Goal: Communication & Community: Answer question/provide support

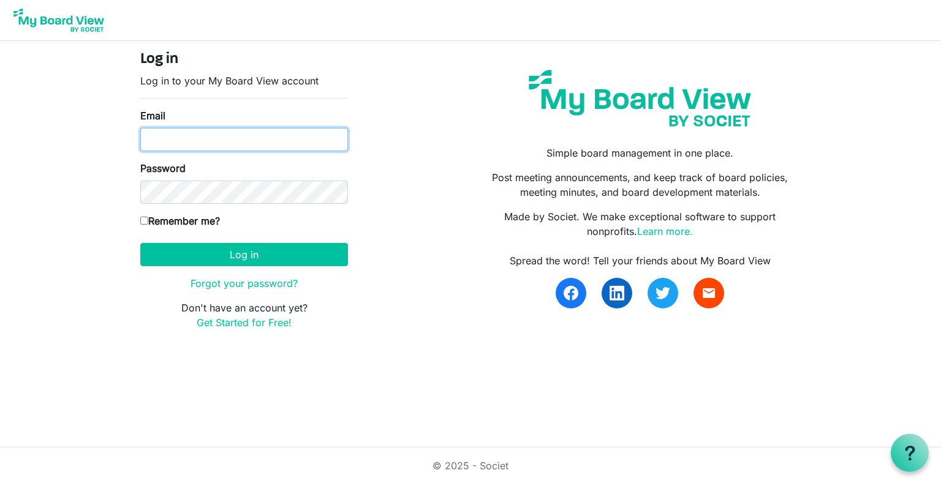
type input "matt.duffy@dekalb.org"
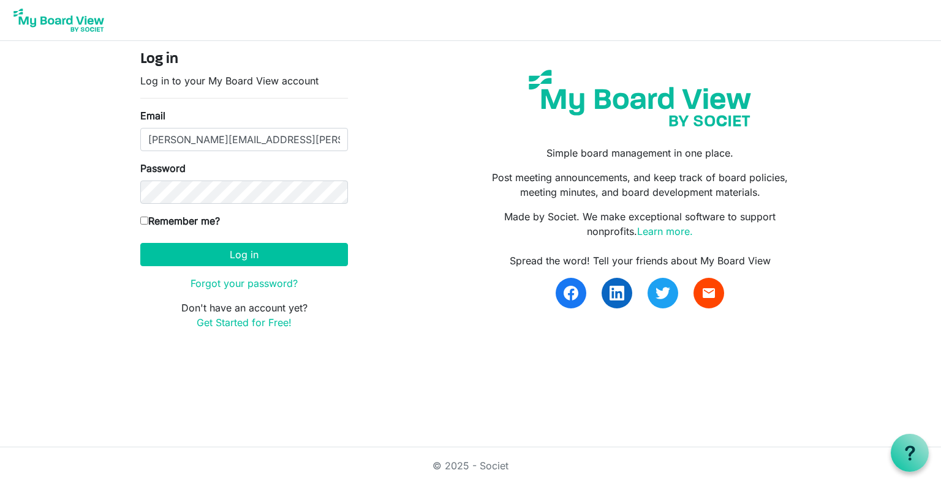
click at [145, 220] on input "Remember me?" at bounding box center [144, 221] width 8 height 8
checkbox input "true"
click at [228, 255] on button "Log in" at bounding box center [244, 254] width 208 height 23
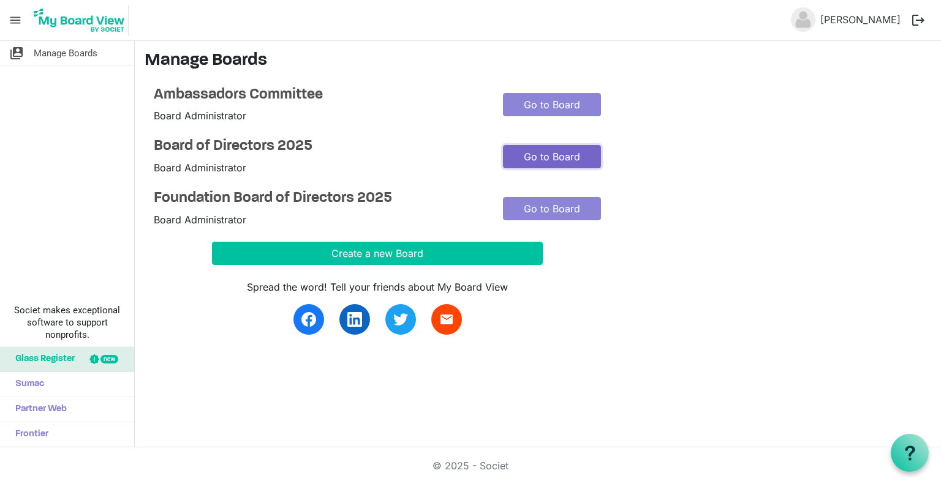
click at [554, 156] on link "Go to Board" at bounding box center [552, 156] width 98 height 23
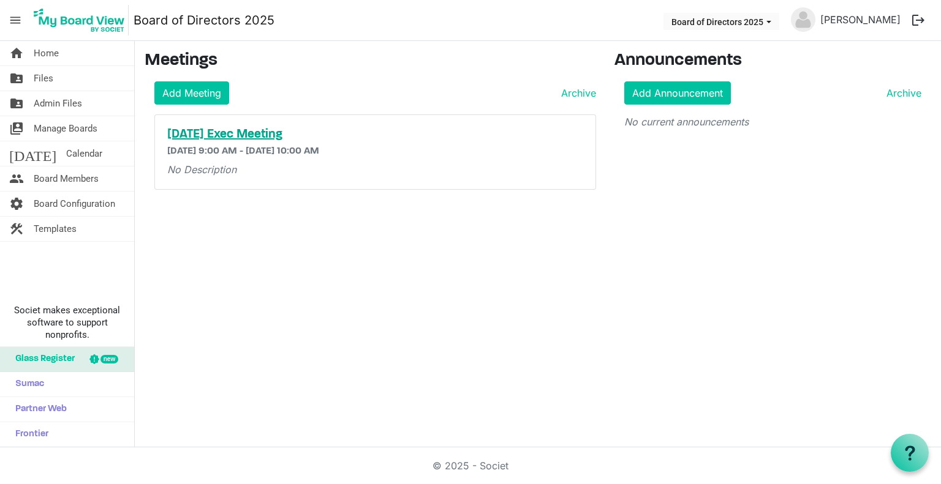
click at [314, 134] on h5 "October 2025 Exec Meeting" at bounding box center [375, 134] width 416 height 15
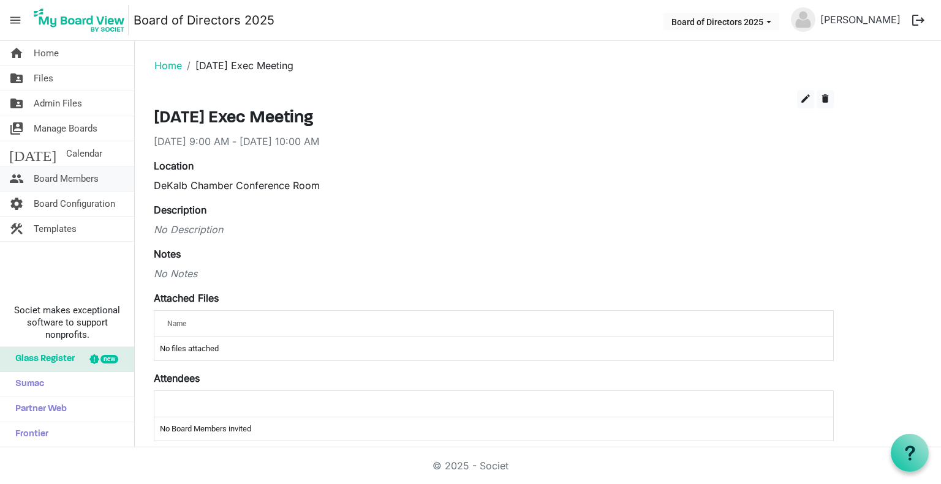
click at [86, 183] on span "Board Members" at bounding box center [66, 179] width 65 height 24
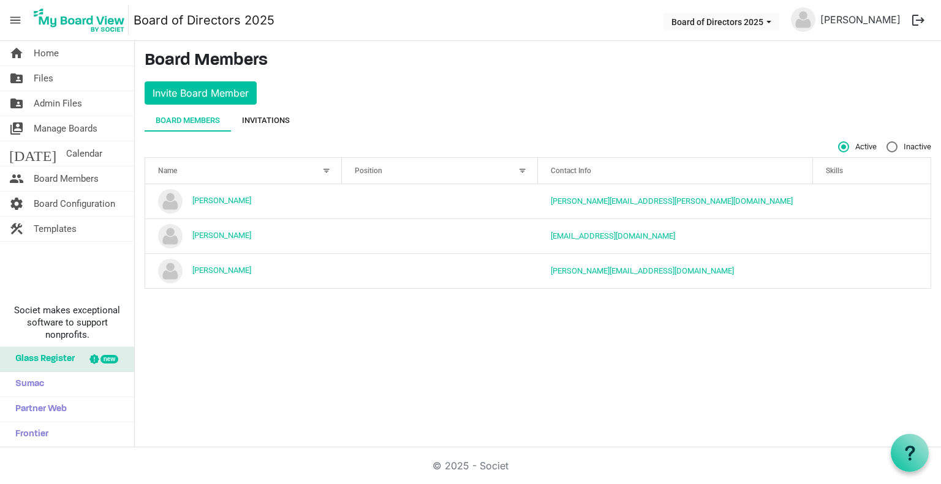
click at [268, 124] on div "Invitations" at bounding box center [266, 121] width 48 height 12
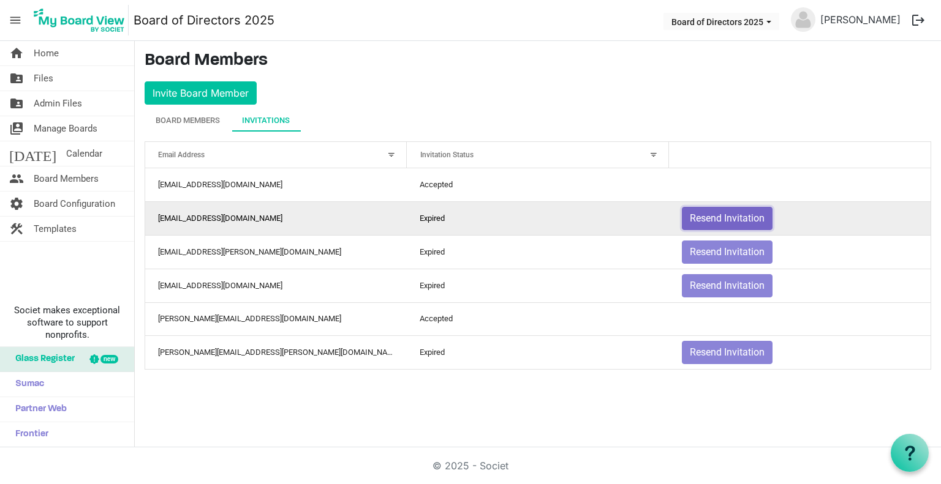
click at [720, 221] on button "Resend Invitation" at bounding box center [727, 218] width 91 height 23
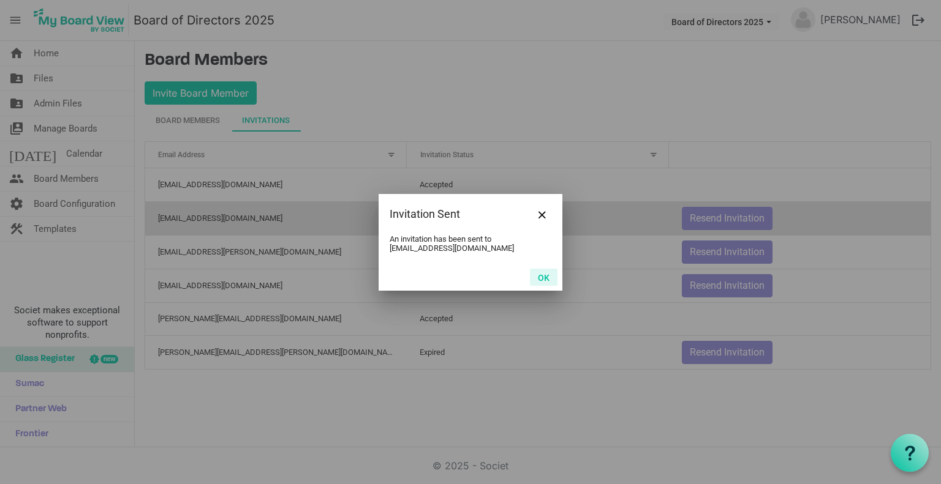
click at [543, 278] on button "OK" at bounding box center [544, 277] width 28 height 17
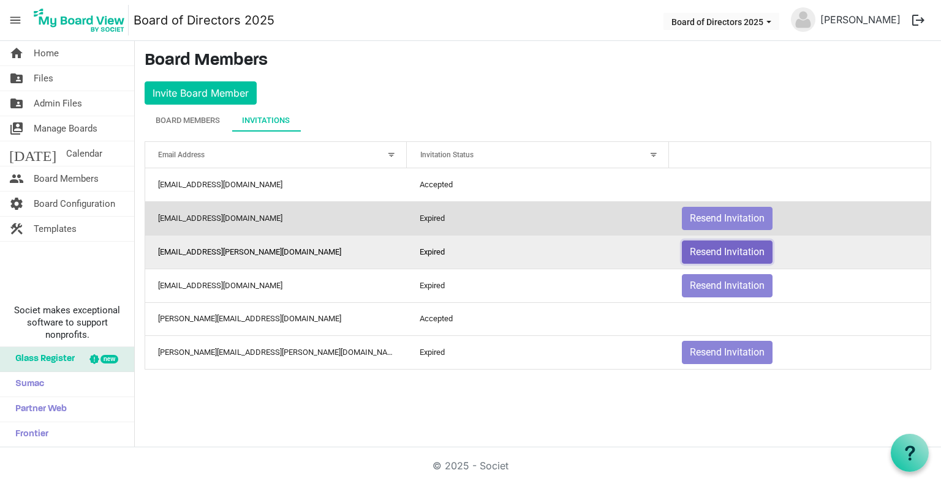
click at [730, 252] on button "Resend Invitation" at bounding box center [727, 252] width 91 height 23
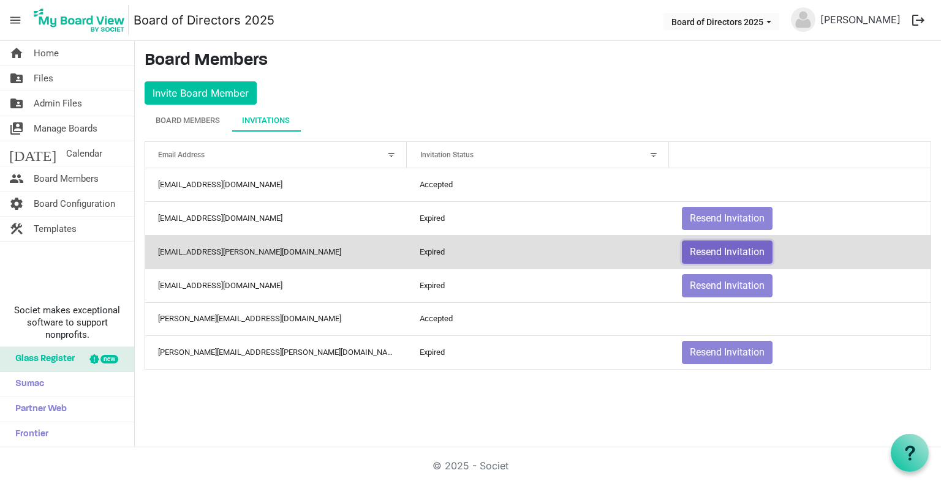
click at [715, 255] on button "Resend Invitation" at bounding box center [727, 252] width 91 height 23
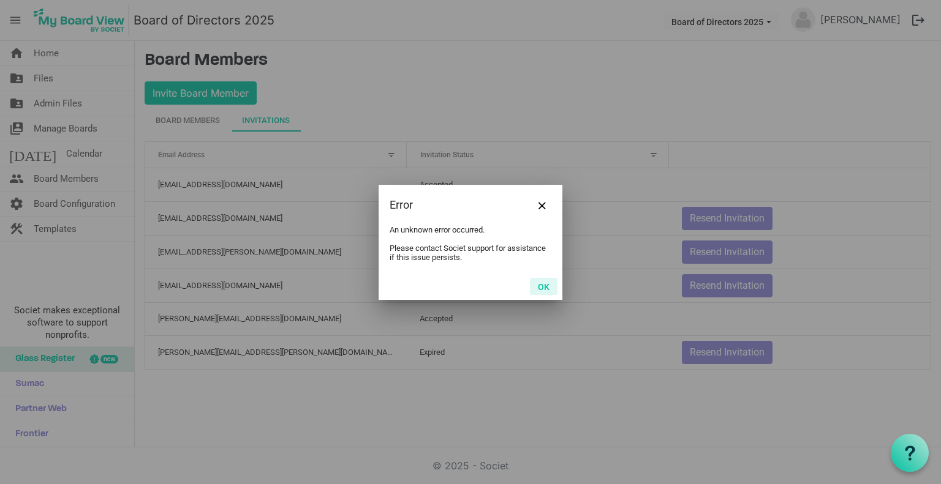
click at [550, 282] on button "OK" at bounding box center [544, 286] width 28 height 17
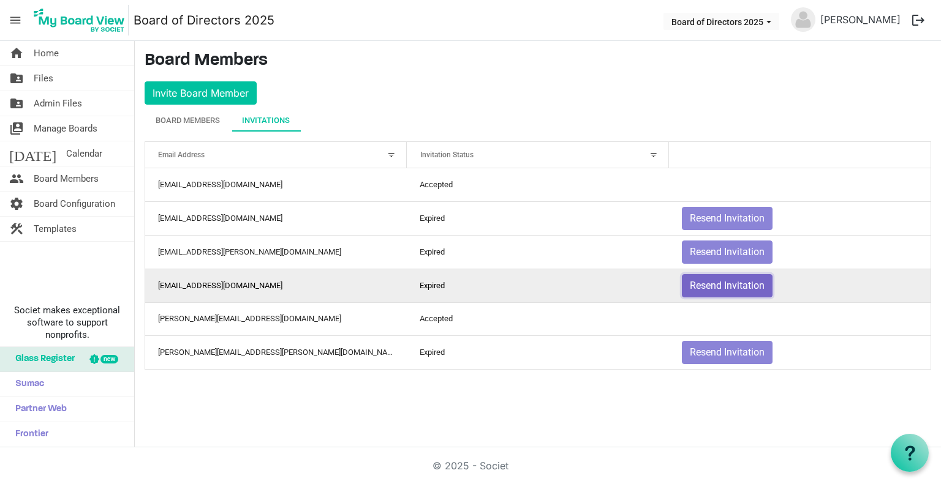
click at [725, 290] on button "Resend Invitation" at bounding box center [727, 285] width 91 height 23
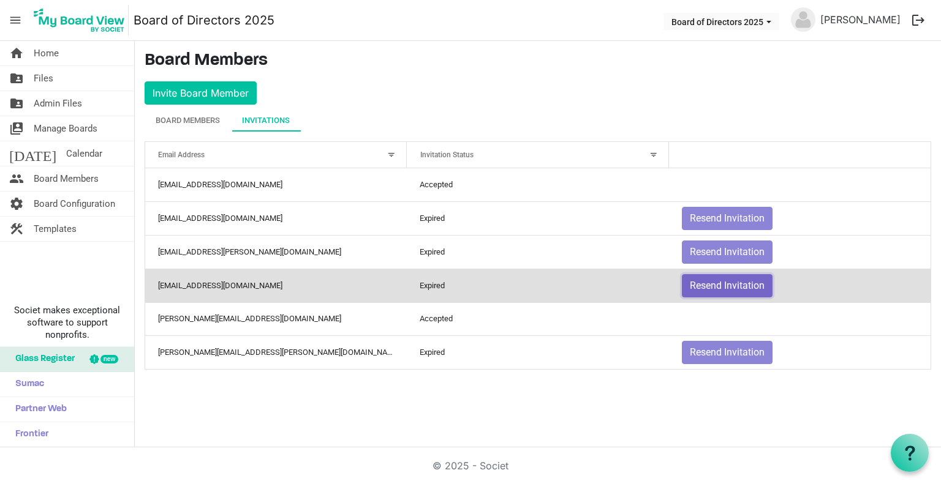
click at [720, 282] on button "Resend Invitation" at bounding box center [727, 285] width 91 height 23
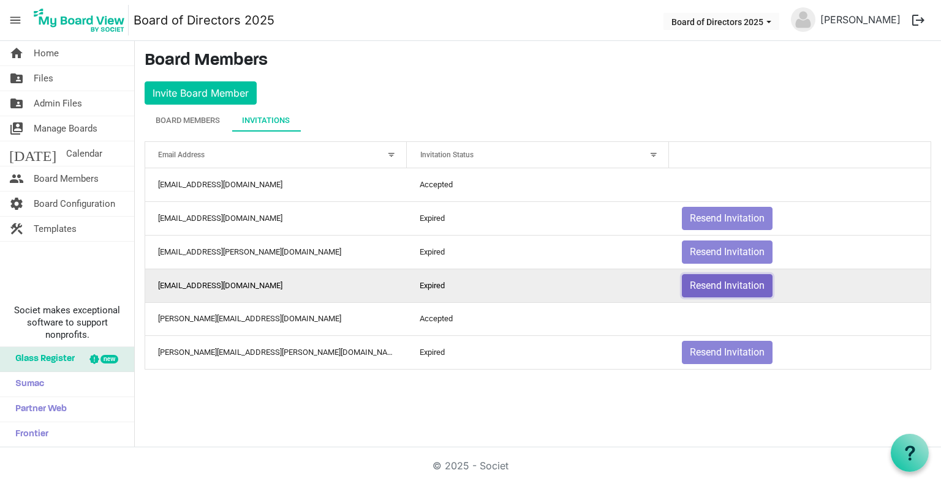
click at [716, 287] on button "Resend Invitation" at bounding box center [727, 285] width 91 height 23
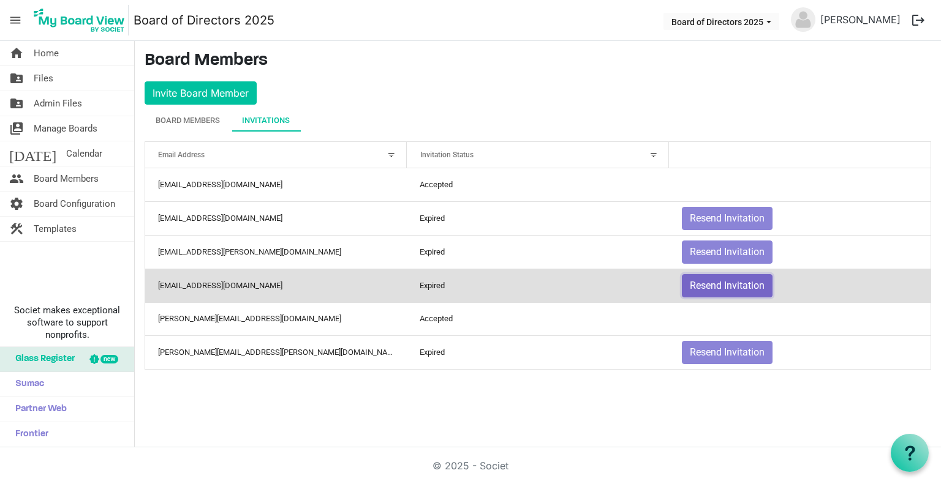
click at [717, 287] on button "Resend Invitation" at bounding box center [727, 285] width 91 height 23
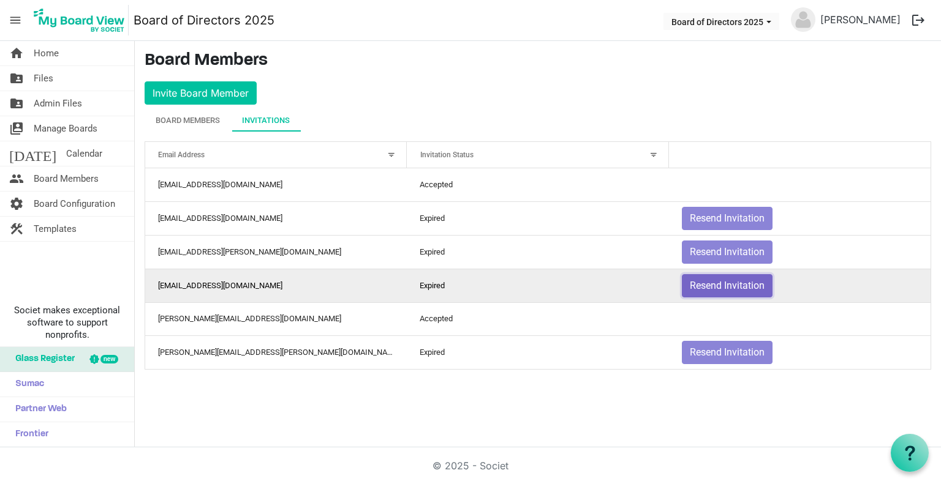
click at [717, 287] on button "Resend Invitation" at bounding box center [727, 285] width 91 height 23
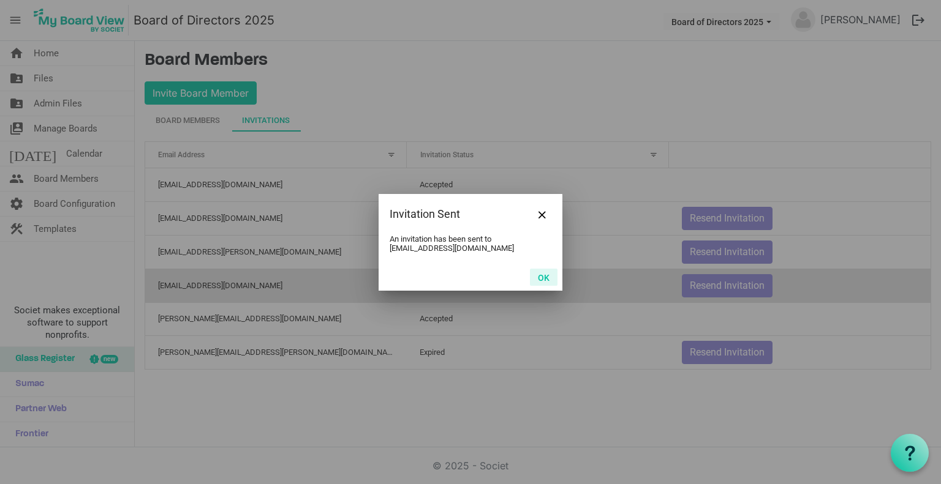
click at [544, 278] on button "OK" at bounding box center [544, 277] width 28 height 17
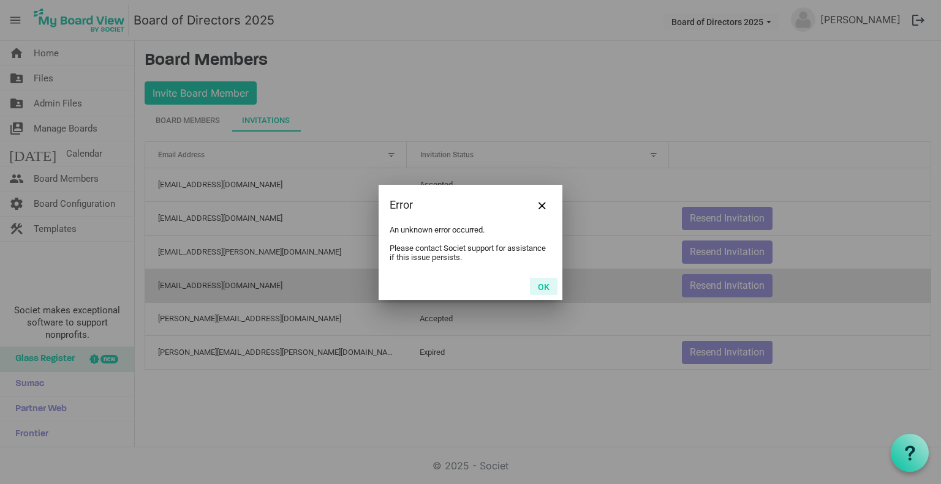
click at [538, 284] on button "OK" at bounding box center [544, 286] width 28 height 17
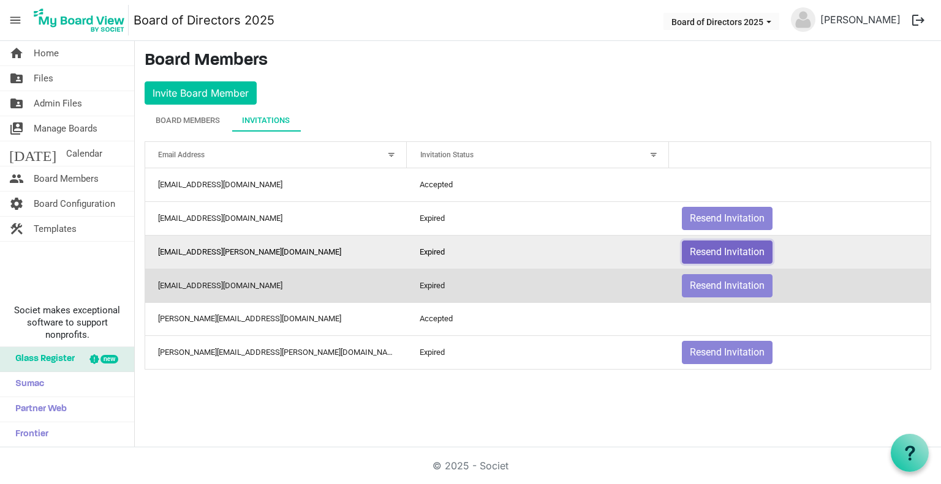
click at [713, 254] on button "Resend Invitation" at bounding box center [727, 252] width 91 height 23
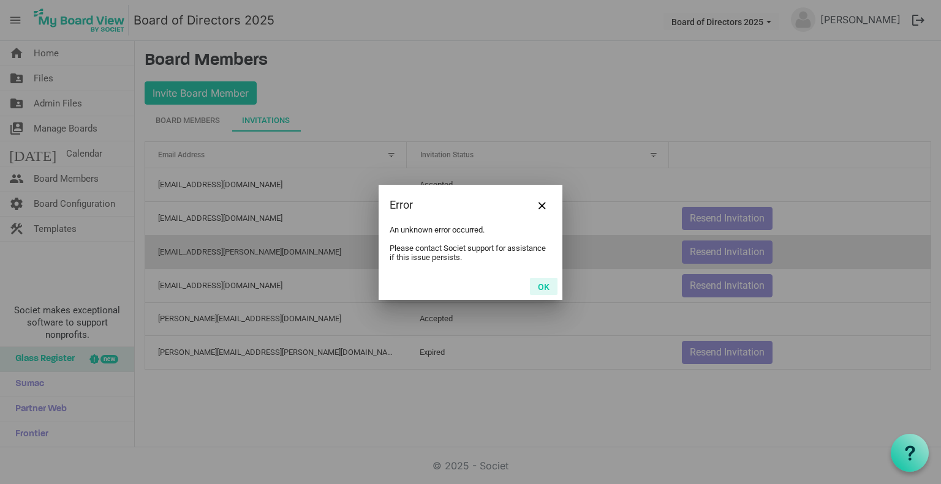
click at [546, 285] on button "OK" at bounding box center [544, 286] width 28 height 17
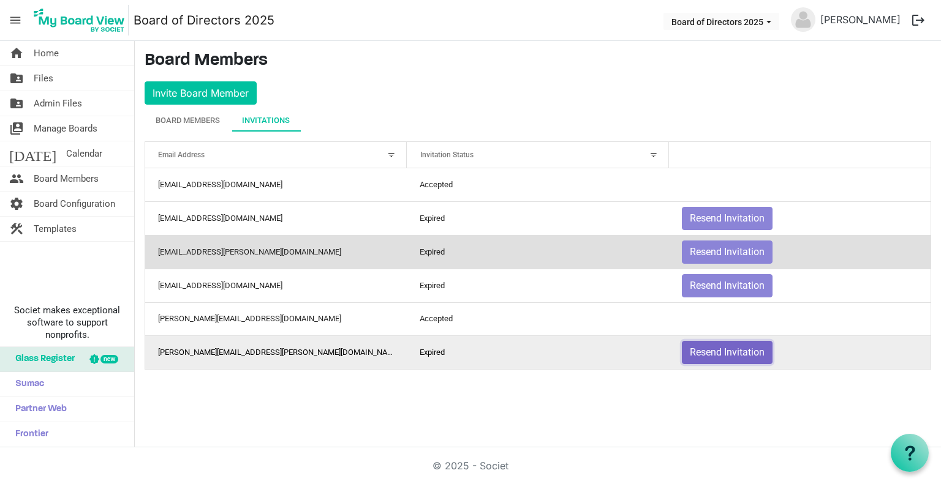
click at [713, 342] on button "Resend Invitation" at bounding box center [727, 352] width 91 height 23
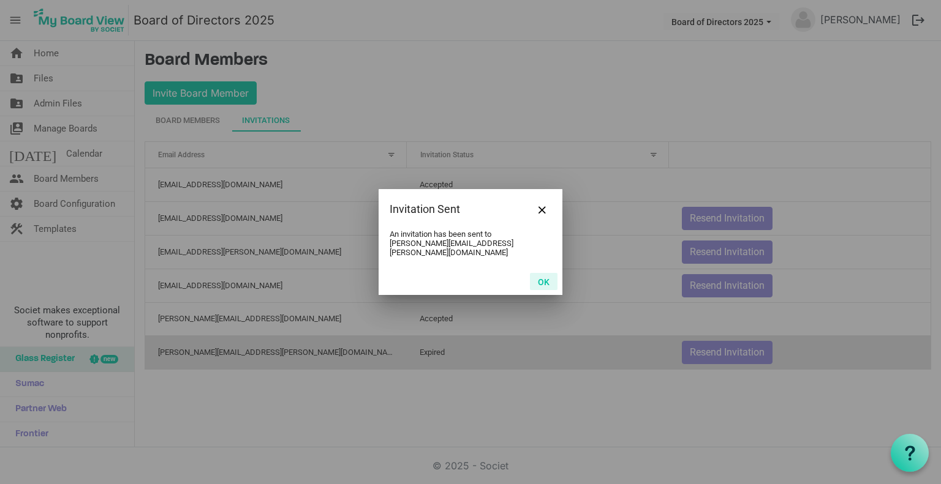
click at [553, 274] on button "OK" at bounding box center [544, 281] width 28 height 17
